Goal: Navigation & Orientation: Find specific page/section

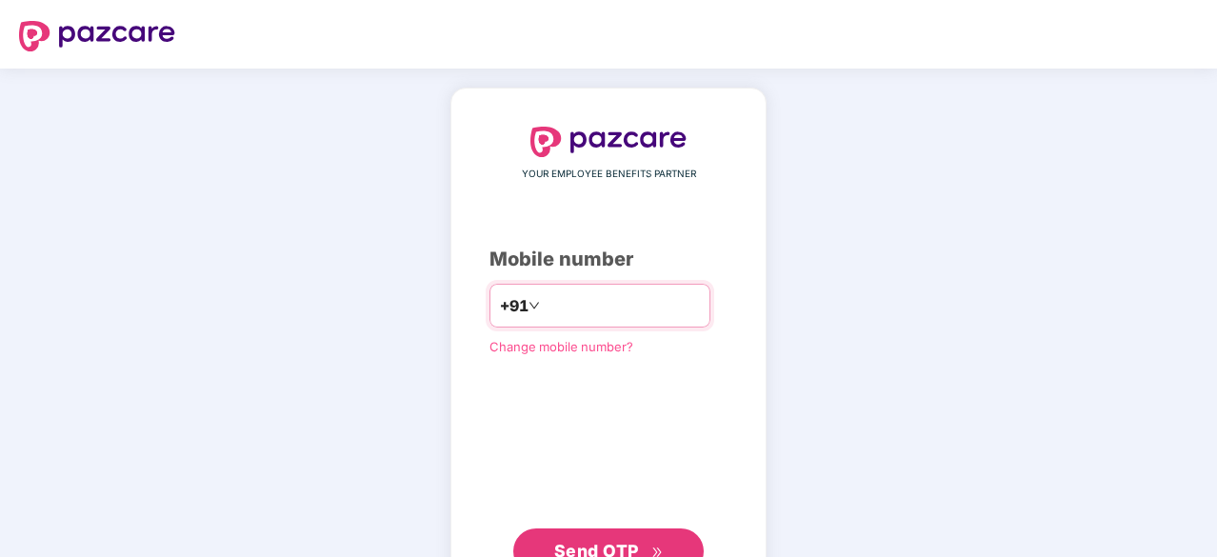
click at [611, 312] on input "number" at bounding box center [622, 305] width 156 height 30
type input "**********"
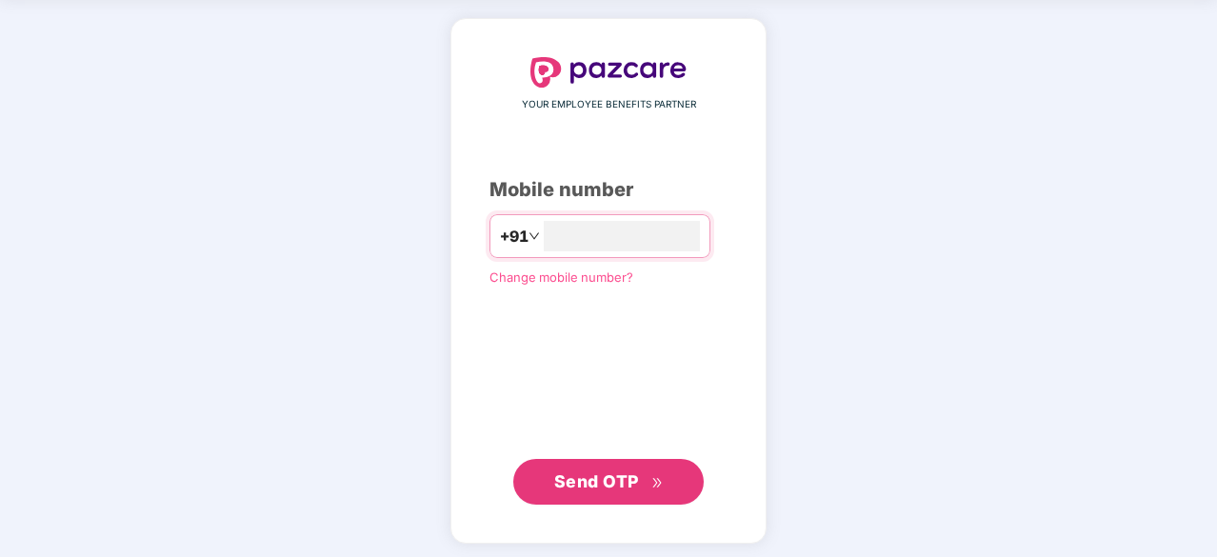
scroll to position [70, 0]
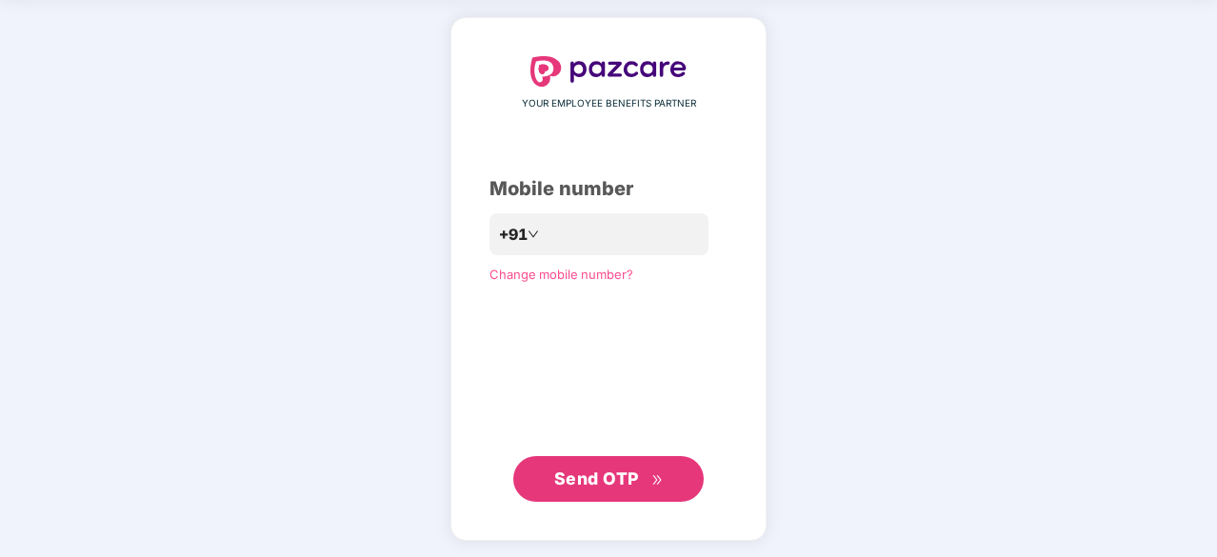
click at [606, 482] on span "Send OTP" at bounding box center [596, 478] width 85 height 20
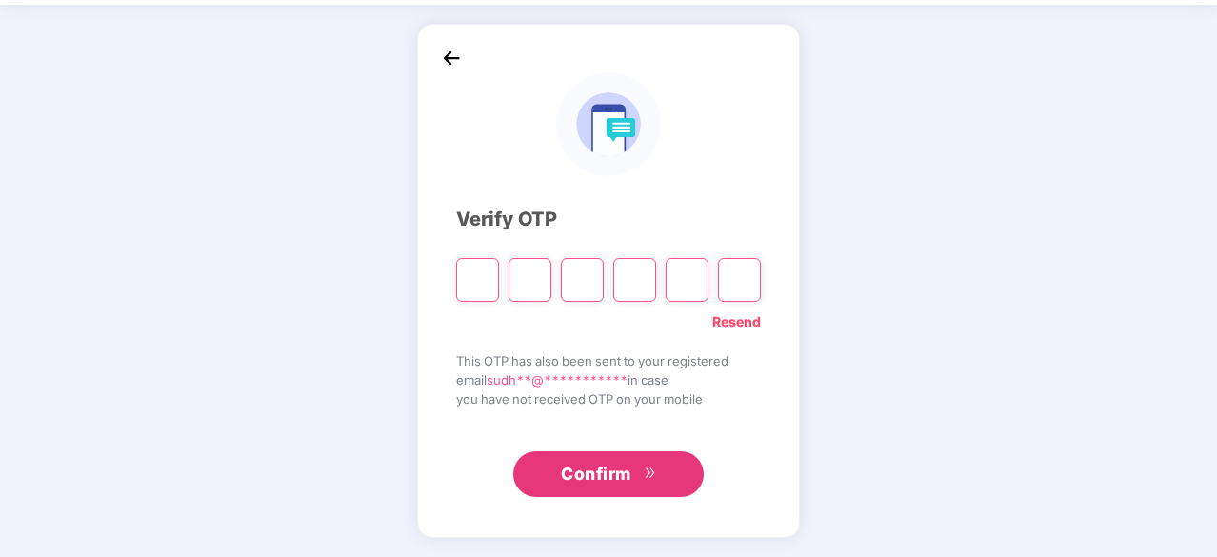
scroll to position [63, 0]
type input "*"
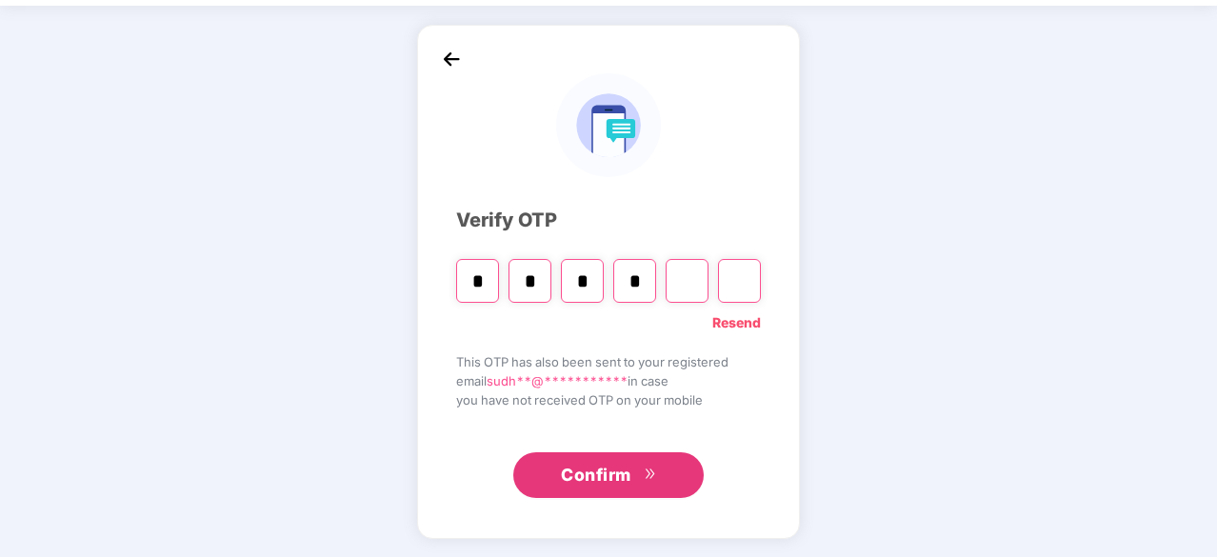
type input "*"
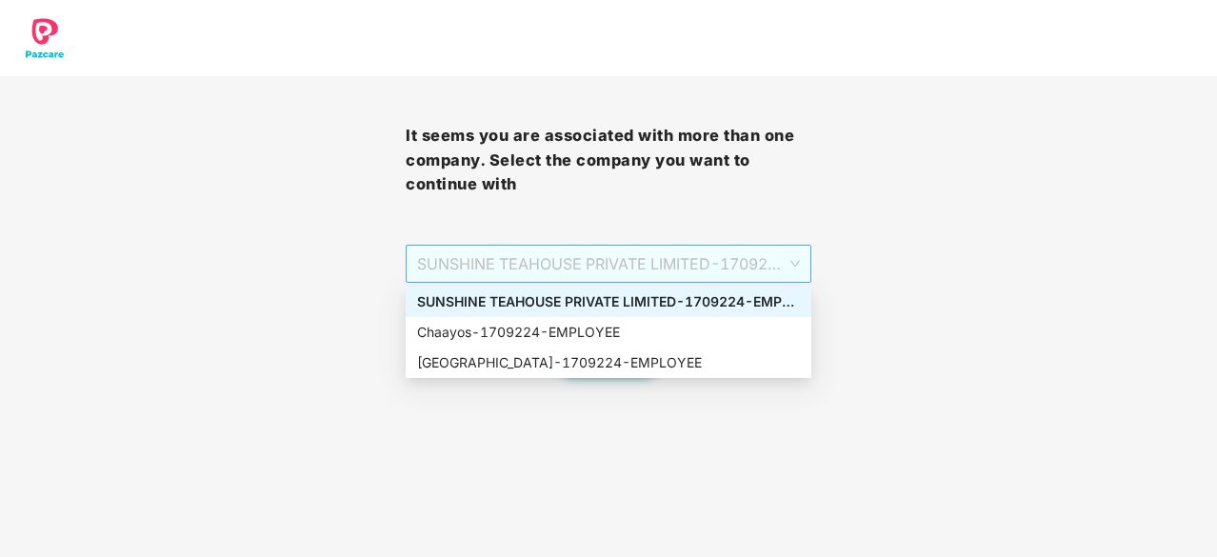
click at [798, 260] on span "SUNSHINE TEAHOUSE PRIVATE LIMITED - 1709224 - EMPLOYEE" at bounding box center [608, 264] width 383 height 36
click at [727, 300] on div "SUNSHINE TEAHOUSE PRIVATE LIMITED - 1709224 - EMPLOYEE" at bounding box center [608, 301] width 383 height 21
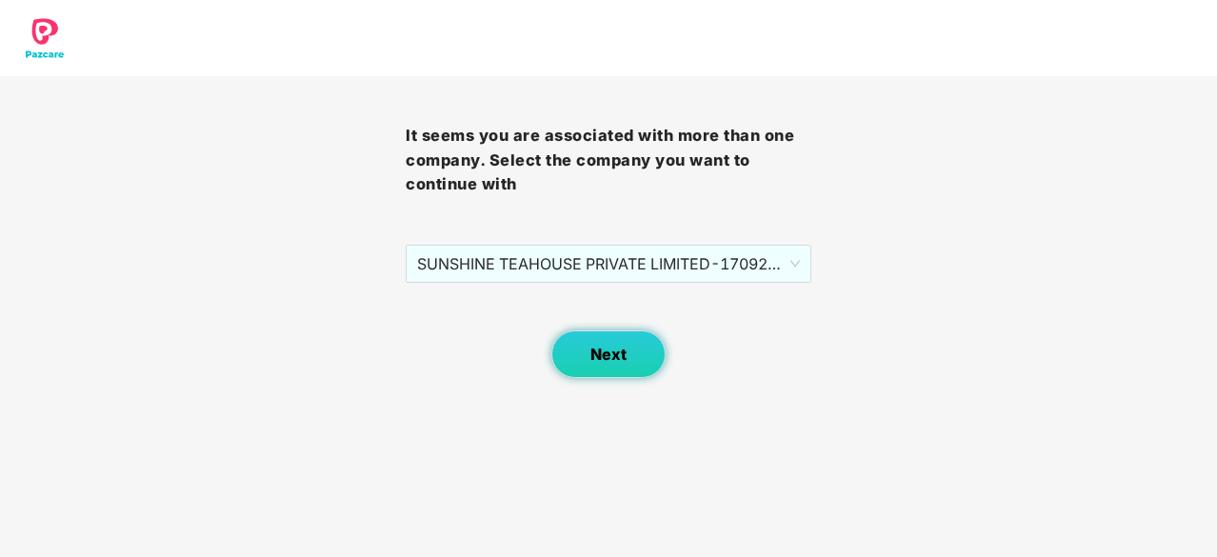
click at [611, 353] on span "Next" at bounding box center [608, 355] width 36 height 18
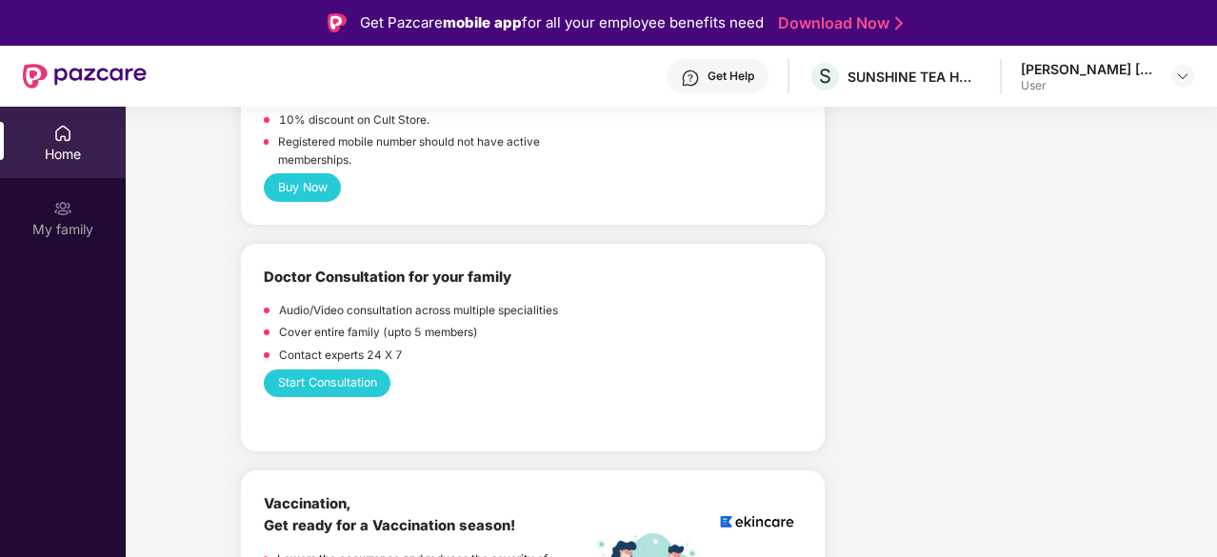
scroll to position [806, 0]
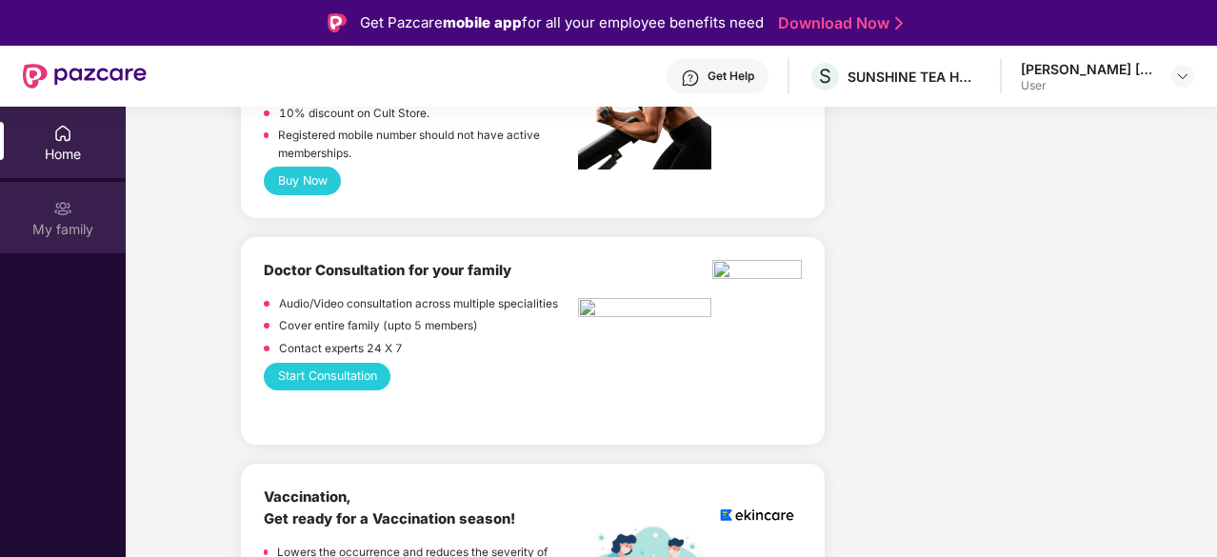
click at [53, 228] on div "My family" at bounding box center [63, 229] width 126 height 19
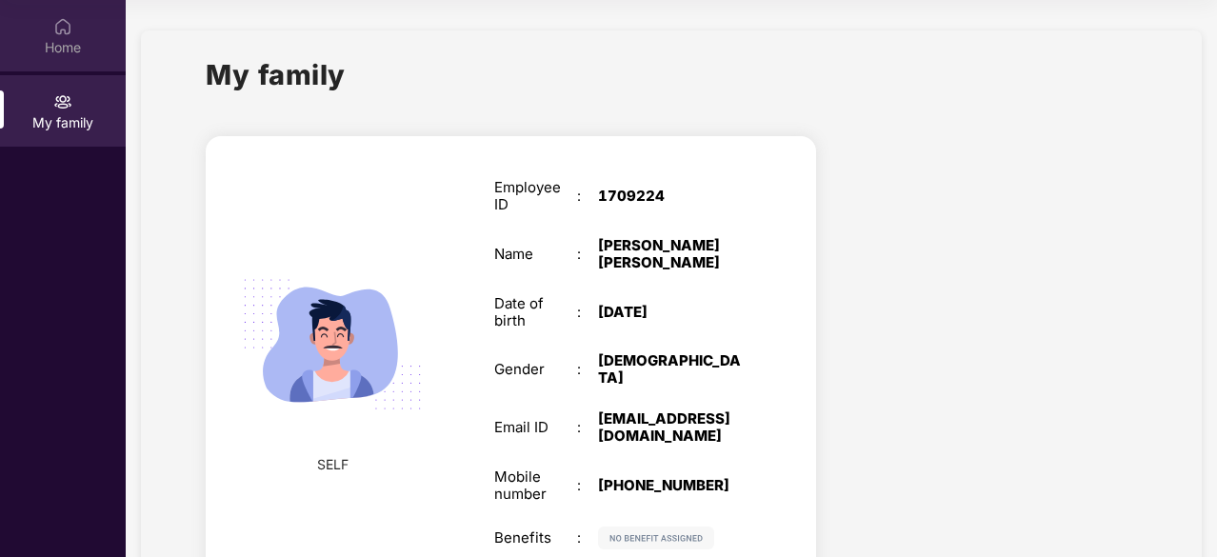
click at [57, 41] on div "Home" at bounding box center [63, 47] width 126 height 19
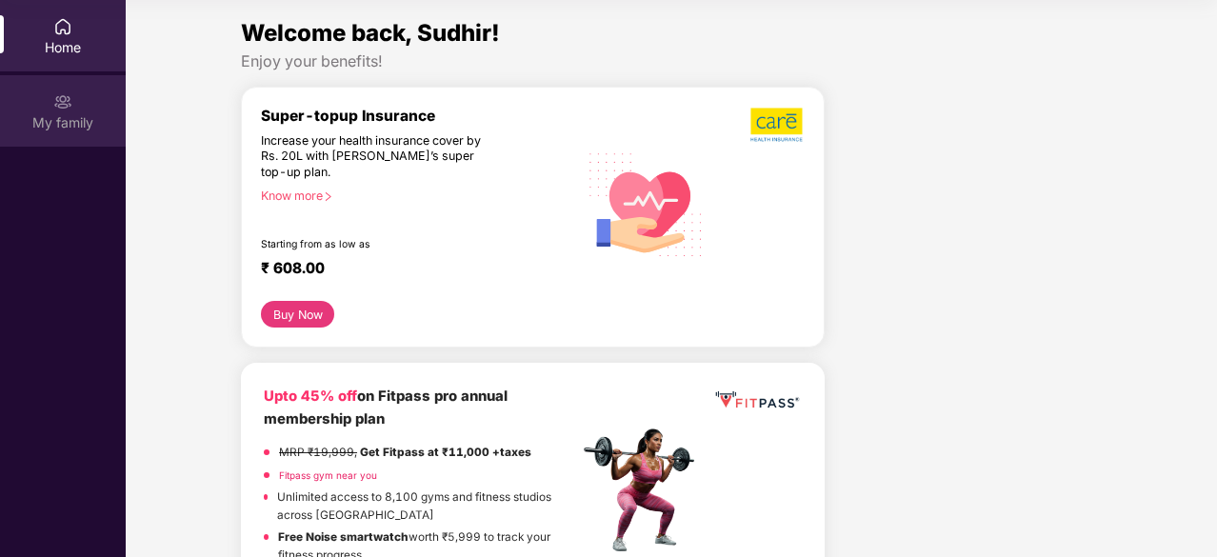
click at [63, 103] on img at bounding box center [62, 101] width 19 height 19
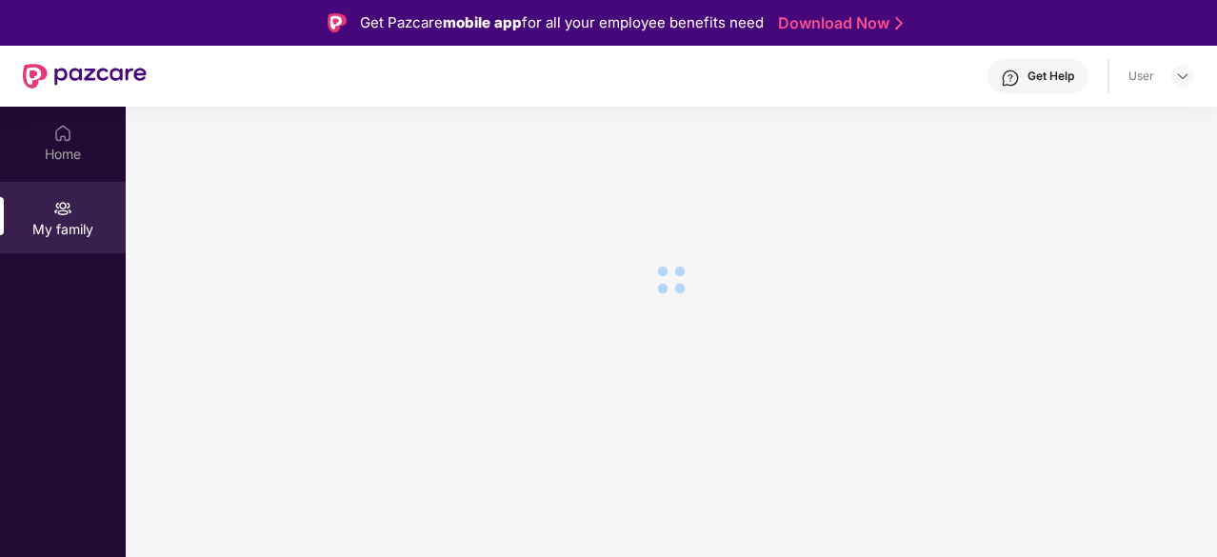
scroll to position [107, 0]
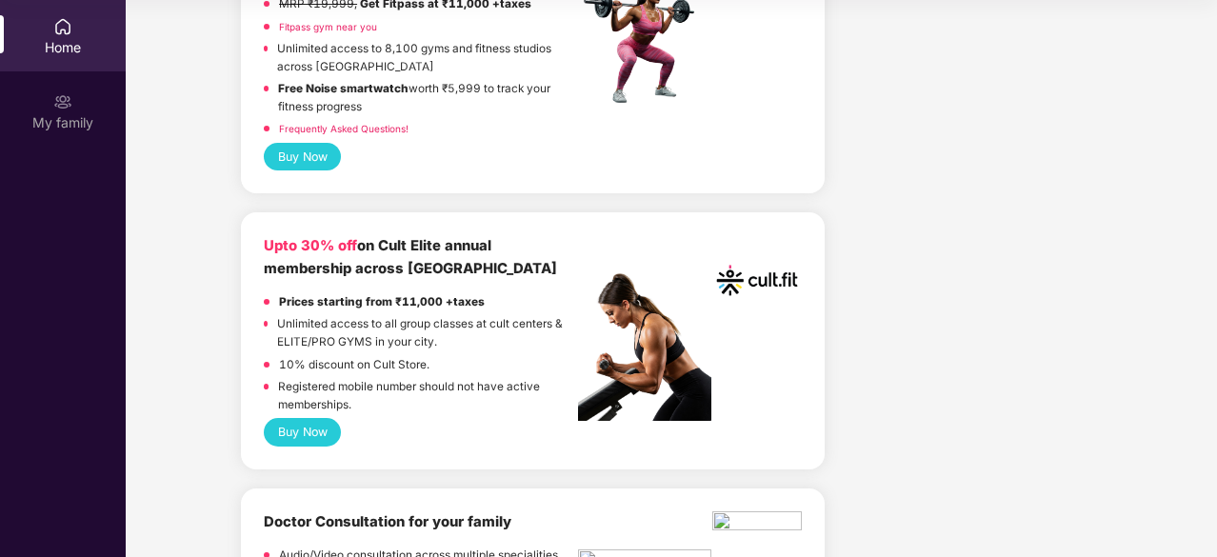
scroll to position [429, 0]
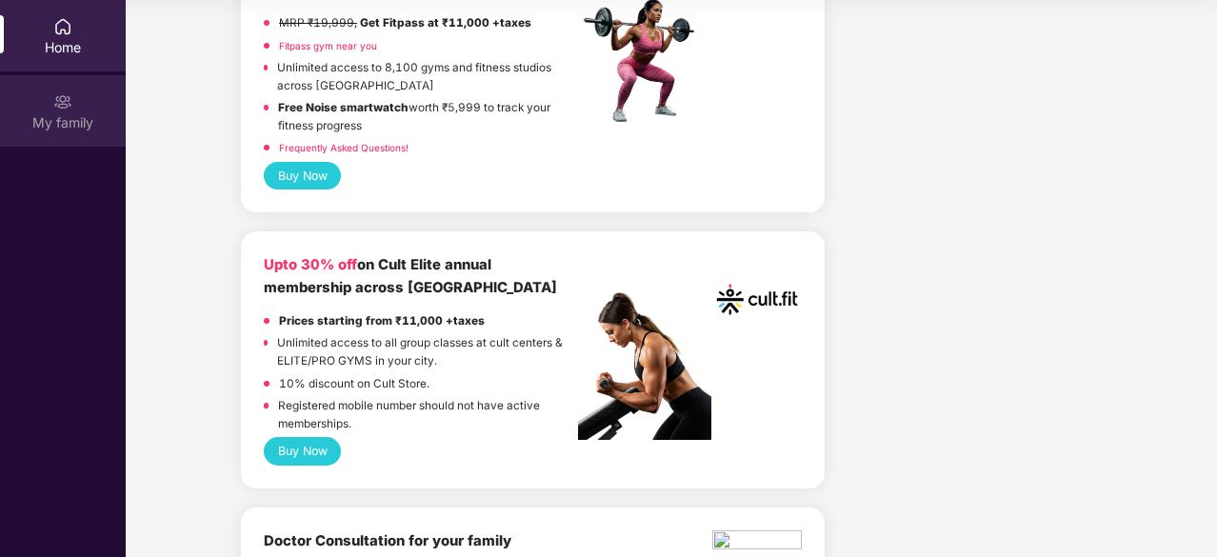
click at [34, 111] on div "My family" at bounding box center [63, 110] width 126 height 71
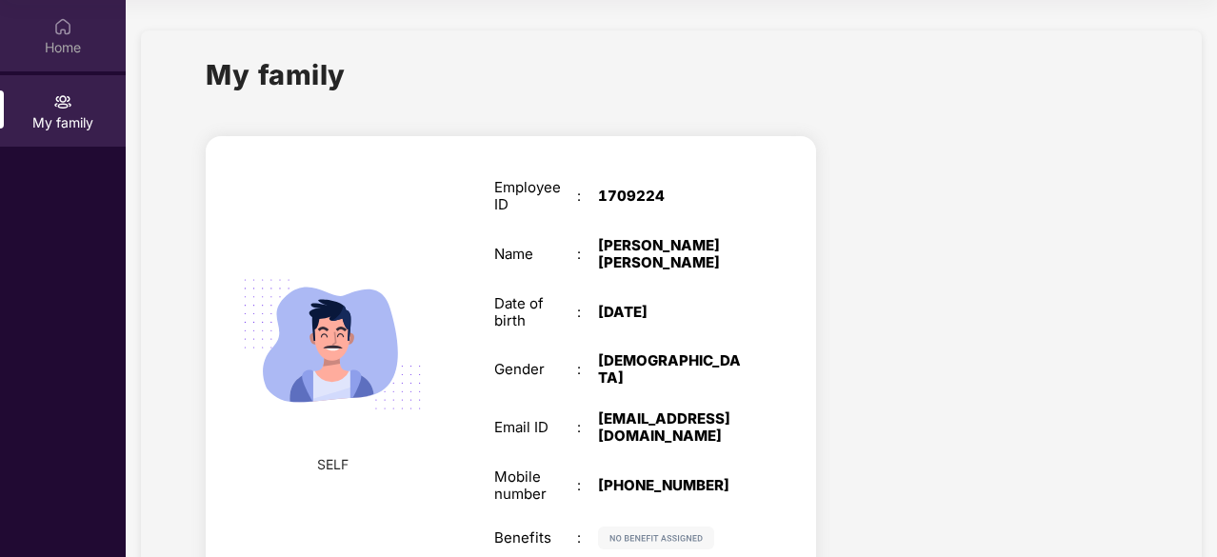
click at [54, 47] on div "Home" at bounding box center [63, 47] width 126 height 19
